Goal: Navigation & Orientation: Find specific page/section

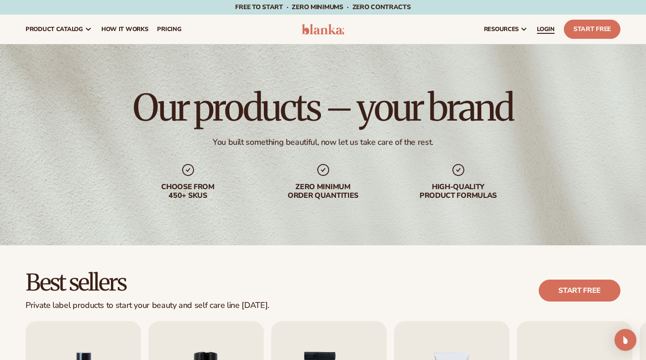
click at [548, 32] on span "LOGIN" at bounding box center [546, 29] width 18 height 7
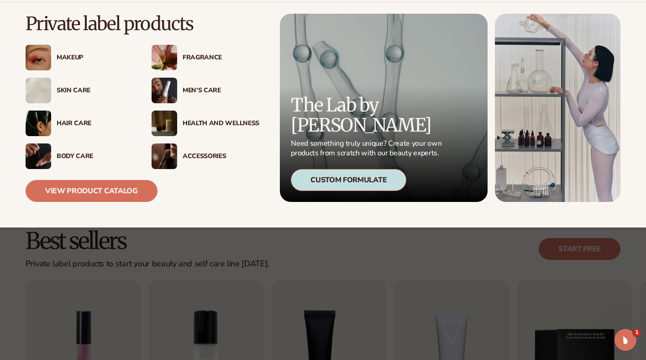
scroll to position [74, 0]
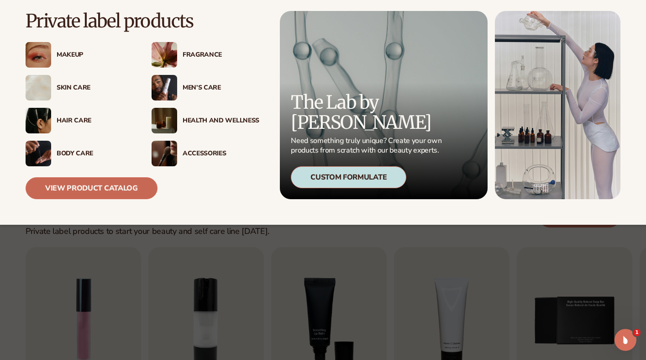
click at [102, 183] on link "View Product Catalog" at bounding box center [92, 188] width 132 height 22
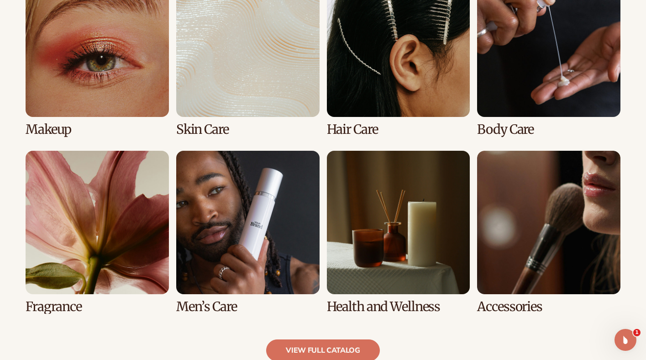
scroll to position [710, 0]
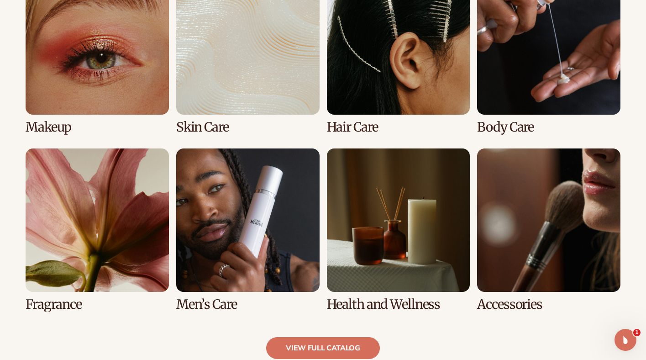
click at [403, 211] on link "7 / 8" at bounding box center [398, 229] width 143 height 163
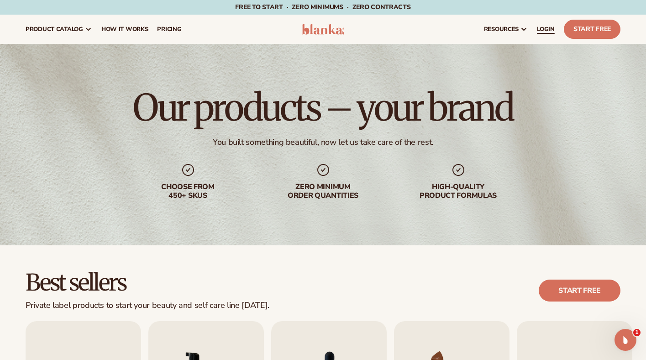
click at [545, 33] on span "LOGIN" at bounding box center [546, 29] width 18 height 7
